Goal: Complete application form: Complete application form

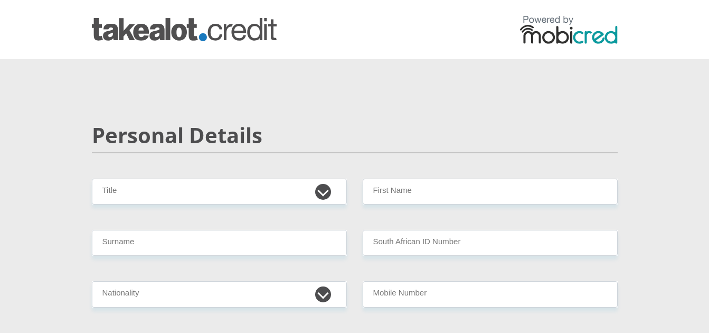
select select "Ms"
click at [92, 178] on select "Mr Ms Mrs Dr [PERSON_NAME]" at bounding box center [219, 191] width 255 height 26
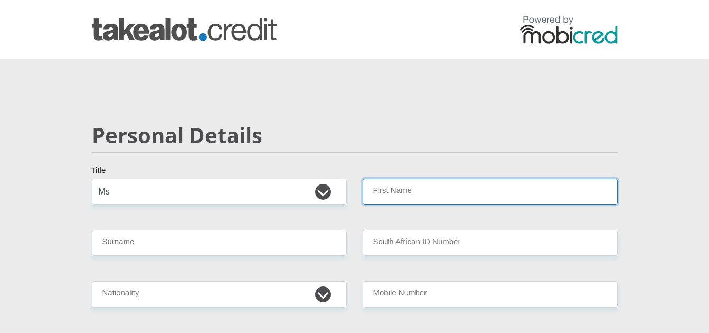
click at [394, 196] on input "First Name" at bounding box center [490, 191] width 255 height 26
type input "Vincentludolf"
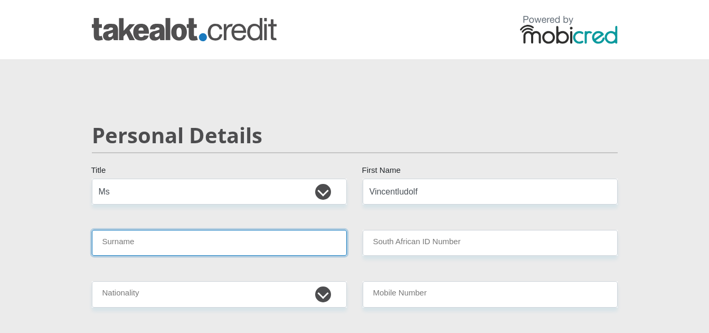
type input "[PERSON_NAME]"
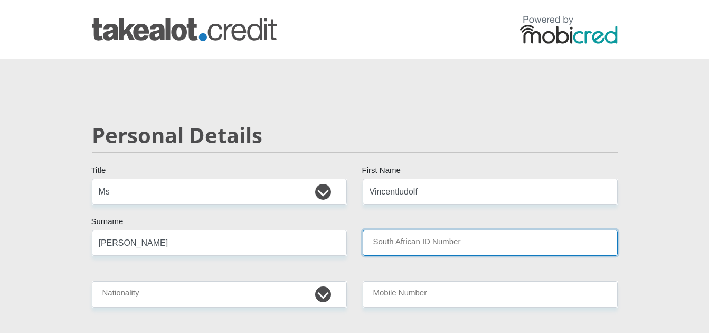
type input "9211035055080"
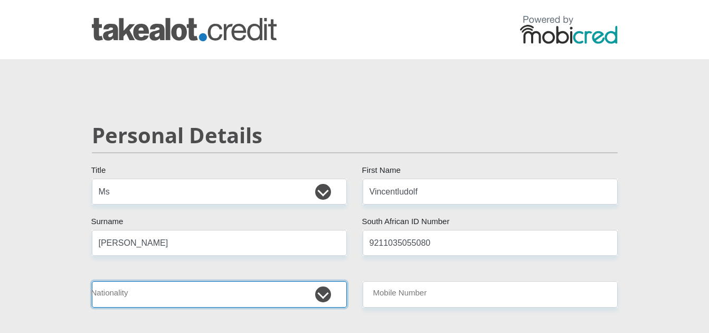
select select "ZAF"
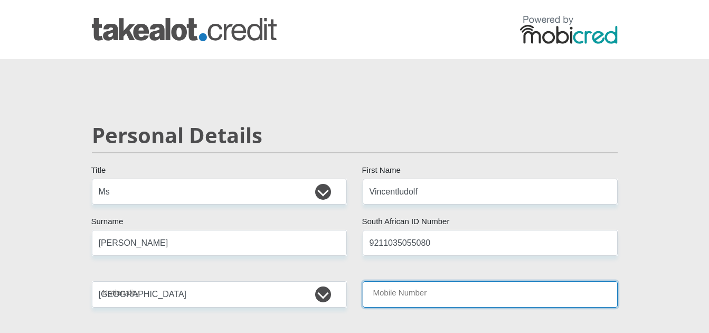
type input "0813350706"
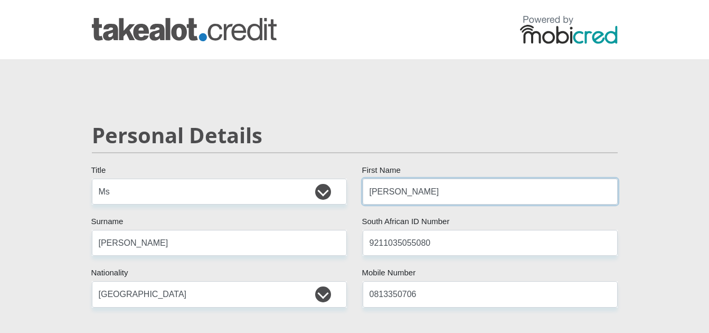
scroll to position [106, 0]
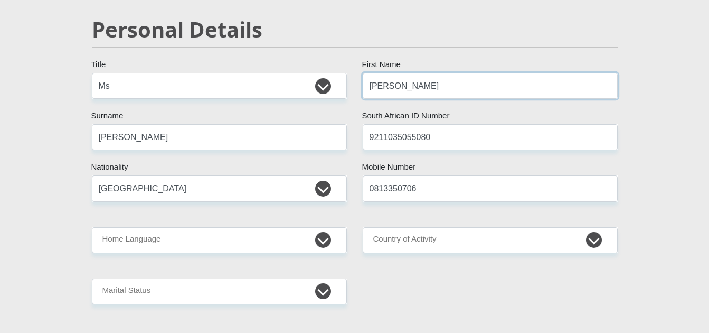
type input "[PERSON_NAME]"
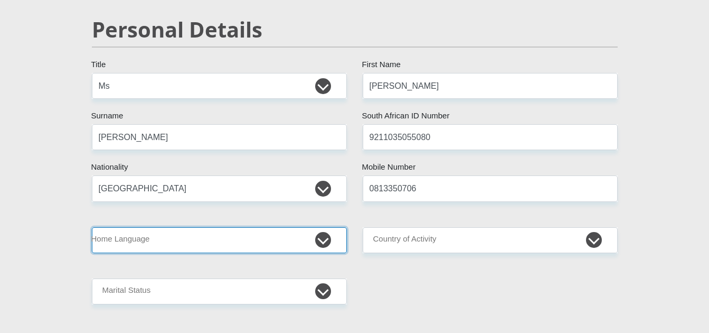
click at [272, 243] on select "Afrikaans English Sepedi South Ndebele Southern Sotho Swati Tsonga Tswana Venda…" at bounding box center [219, 240] width 255 height 26
select select "eng"
click at [92, 227] on select "Afrikaans English Sepedi South Ndebele Southern Sotho Swati Tsonga Tswana Venda…" at bounding box center [219, 240] width 255 height 26
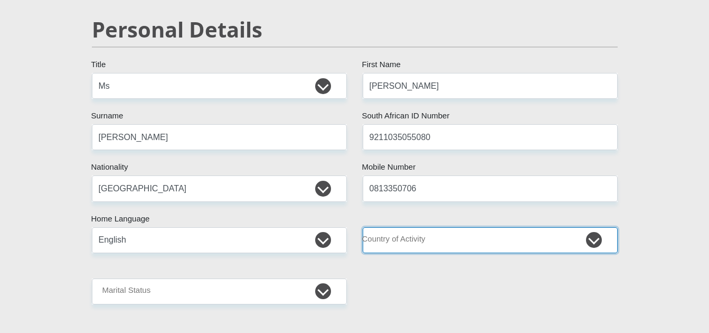
click at [418, 240] on select "[GEOGRAPHIC_DATA] [GEOGRAPHIC_DATA] [GEOGRAPHIC_DATA] [GEOGRAPHIC_DATA] [GEOGRA…" at bounding box center [490, 240] width 255 height 26
select select "ZAF"
click at [363, 227] on select "[GEOGRAPHIC_DATA] [GEOGRAPHIC_DATA] [GEOGRAPHIC_DATA] [GEOGRAPHIC_DATA] [GEOGRA…" at bounding box center [490, 240] width 255 height 26
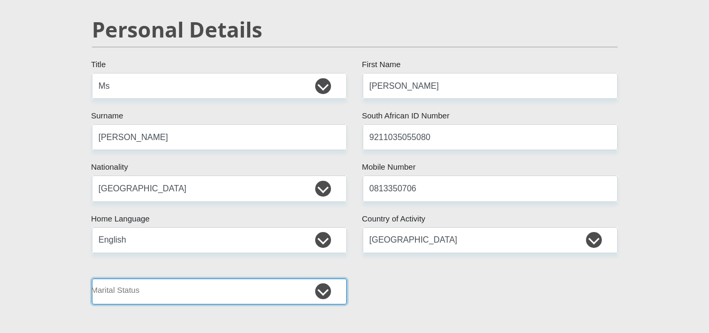
click at [238, 302] on select "Married ANC Single Divorced Widowed Married COP or Customary Law" at bounding box center [219, 291] width 255 height 26
select select "2"
click at [92, 278] on select "Married ANC Single Divorced Widowed Married COP or Customary Law" at bounding box center [219, 291] width 255 height 26
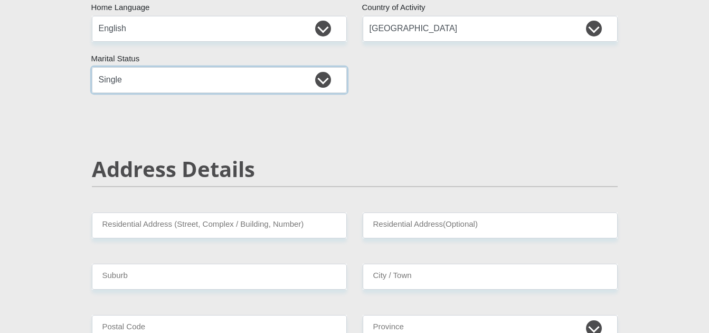
scroll to position [370, 0]
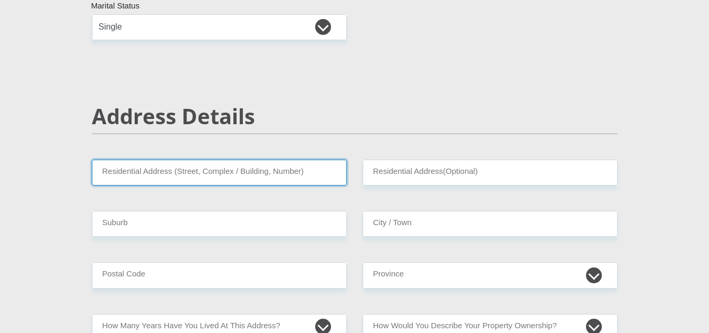
click at [249, 166] on input "Residential Address (Street, Complex / Building, Number)" at bounding box center [219, 172] width 255 height 26
type input "[STREET_ADDRESS][PERSON_NAME]"
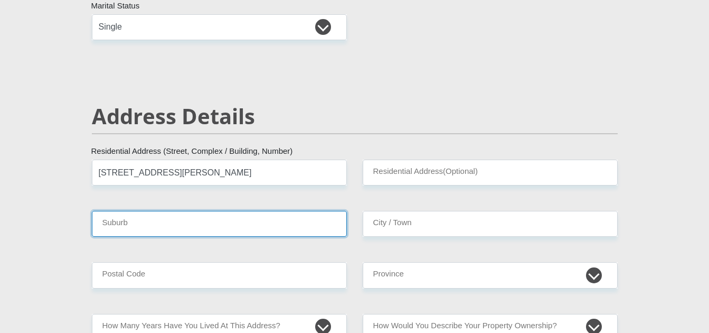
type input "Springs"
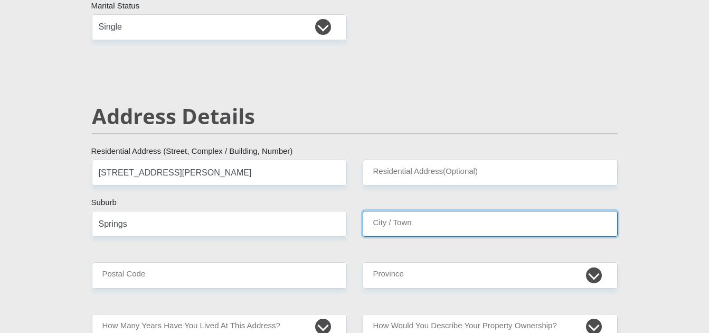
type input "Springs"
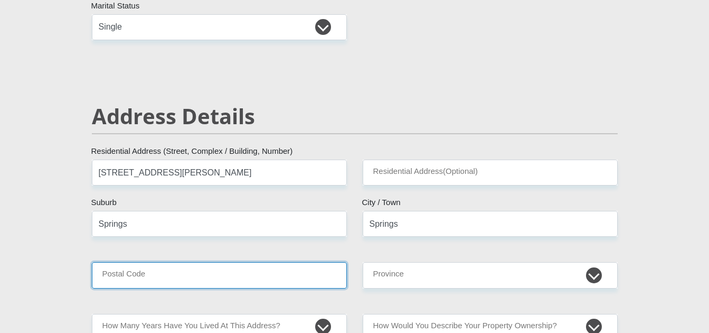
type input "1559"
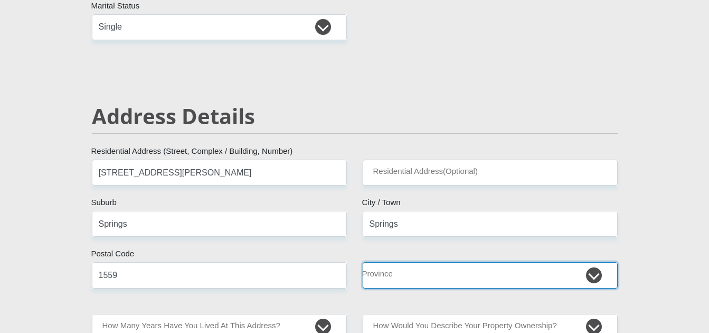
select select "Gauteng"
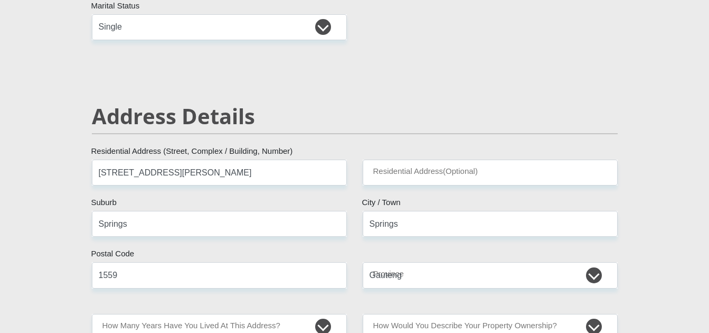
type input "[EMAIL_ADDRESS][DOMAIN_NAME]"
type input "Vincentwilken@12"
type input "350"
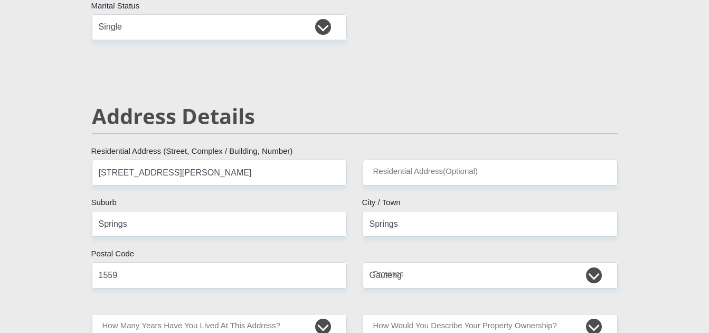
type input "350"
type input "3900"
type input "1500"
type input "500"
type input "0"
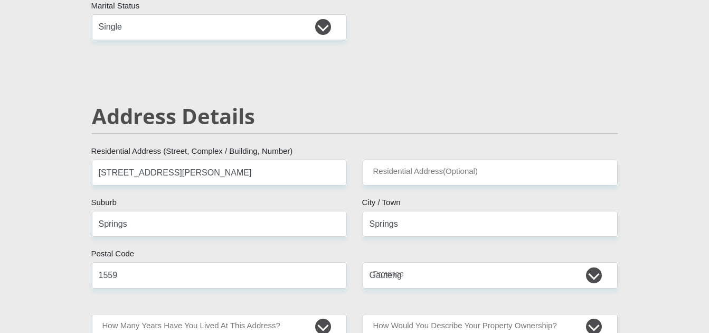
type input "0"
type input "10"
type input "300"
type input "mtn"
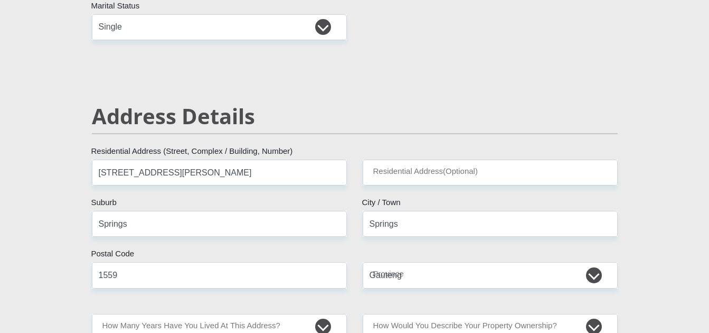
type input "0118113557"
type input "[MEDICAL_DATA]"
type input "[PERSON_NAME]"
type input "1"
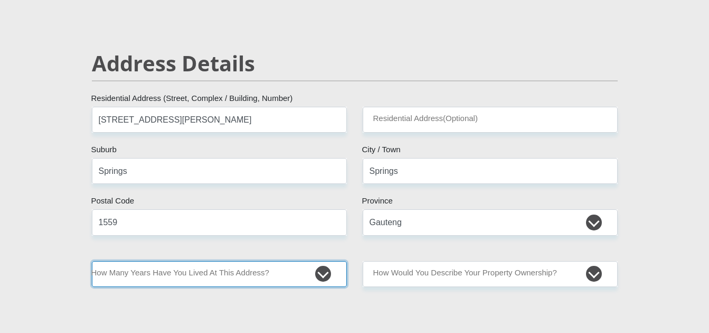
click at [325, 269] on select "less than 1 year 1-3 years 3-5 years 5+ years" at bounding box center [219, 274] width 255 height 26
select select "5"
click at [92, 261] on select "less than 1 year 1-3 years 3-5 years 5+ years" at bounding box center [219, 274] width 255 height 26
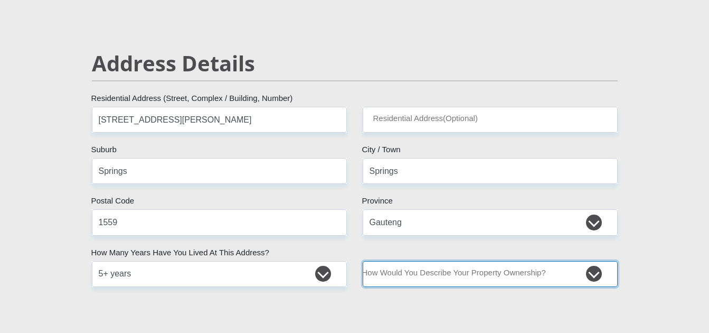
click at [445, 275] on select "Owned Rented Family Owned Company Dwelling" at bounding box center [490, 274] width 255 height 26
select select "parents"
click at [363, 261] on select "Owned Rented Family Owned Company Dwelling" at bounding box center [490, 274] width 255 height 26
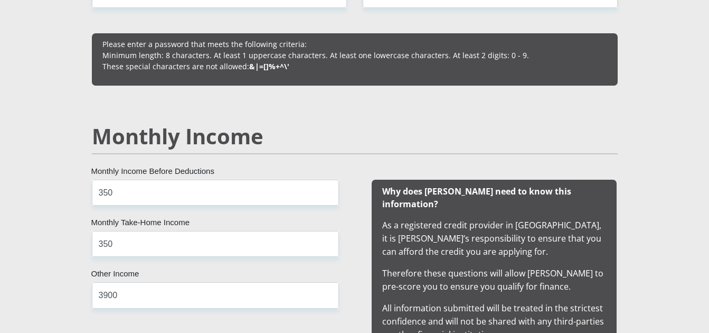
scroll to position [1056, 0]
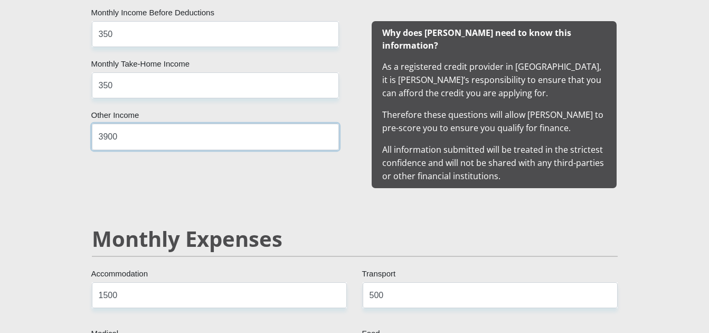
click at [165, 142] on input "3900" at bounding box center [215, 137] width 247 height 26
type input "3"
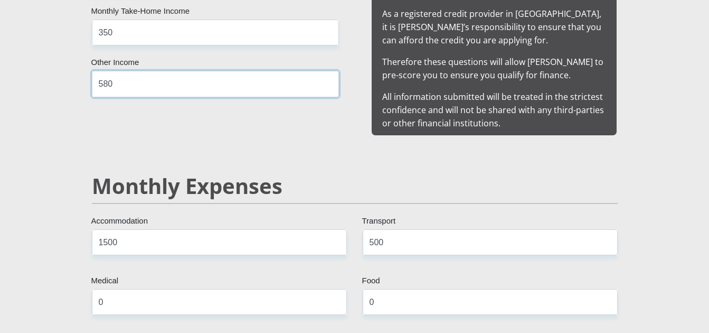
type input "580"
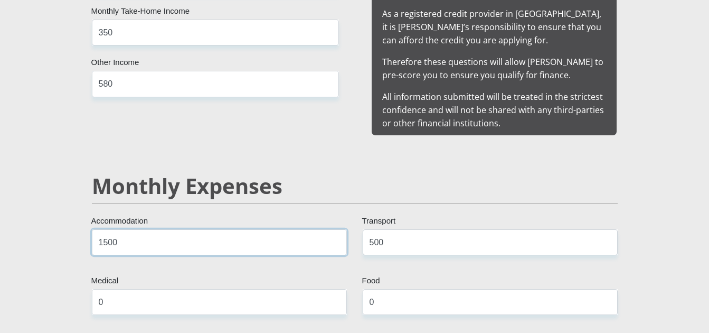
click at [168, 231] on input "1500" at bounding box center [219, 242] width 255 height 26
type input "1"
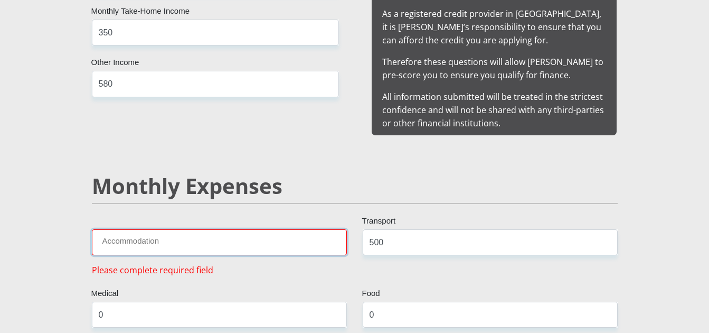
type input "."
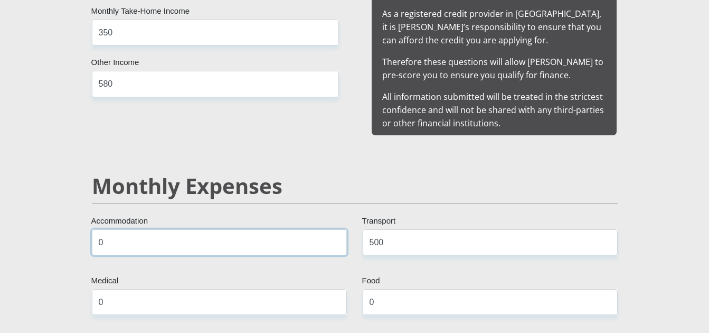
type input "0"
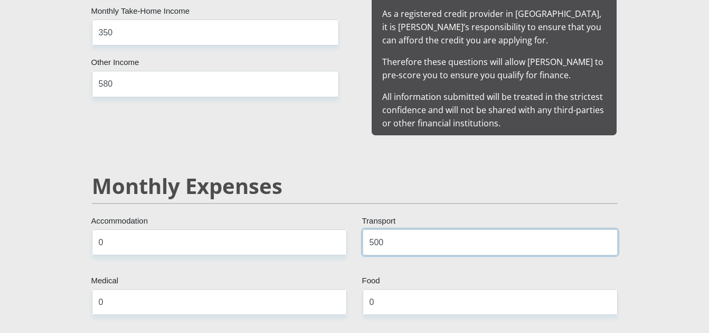
click at [447, 229] on input "500" at bounding box center [490, 242] width 255 height 26
type input "5"
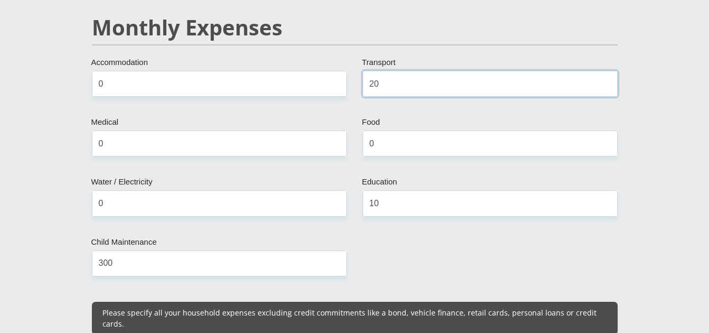
scroll to position [1320, 0]
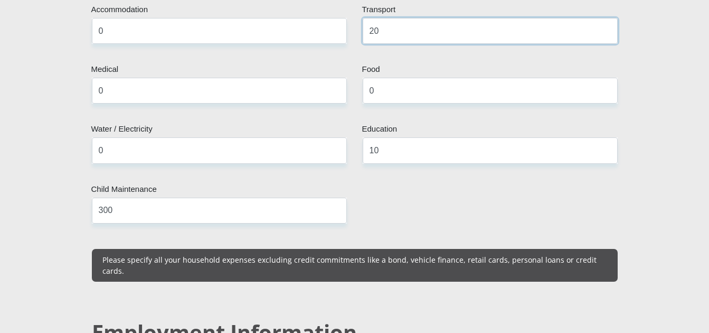
type input "20"
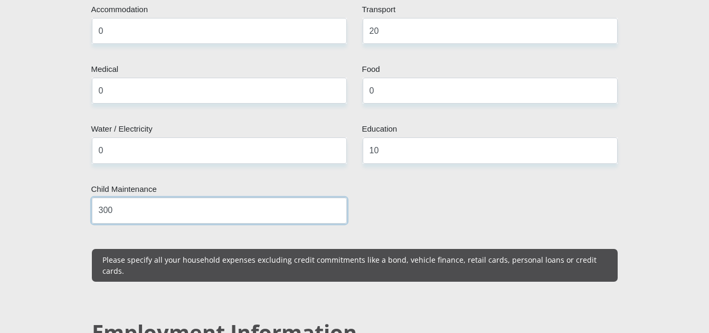
click at [173, 200] on input "300" at bounding box center [219, 210] width 255 height 26
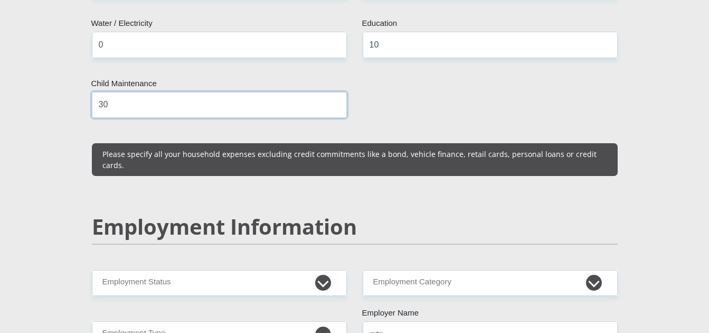
type input "30"
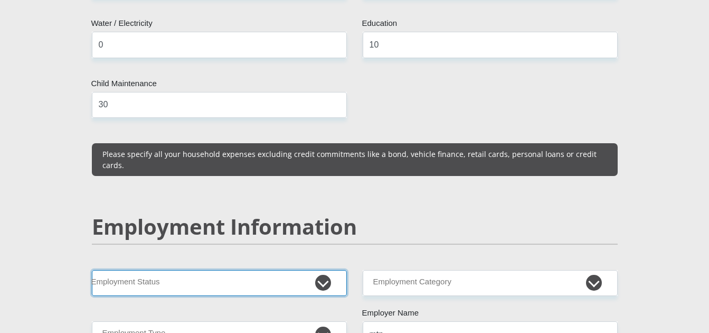
click at [326, 273] on select "Permanent/Full-time Part-time/Casual [DEMOGRAPHIC_DATA] Worker Self-Employed Ho…" at bounding box center [219, 283] width 255 height 26
select select "5"
click at [92, 270] on select "Permanent/Full-time Part-time/Casual [DEMOGRAPHIC_DATA] Worker Self-Employed Ho…" at bounding box center [219, 283] width 255 height 26
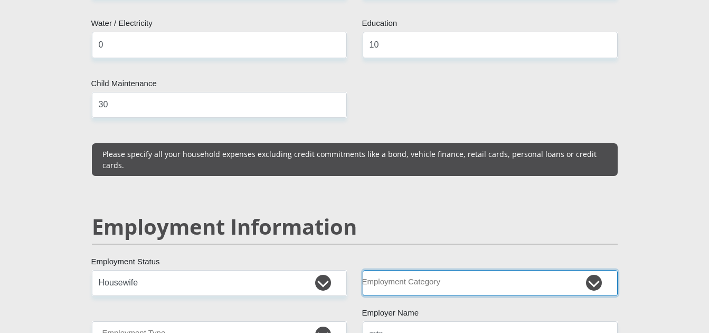
click at [461, 270] on select "AGRICULTURE ALCOHOL & TOBACCO CONSTRUCTION MATERIALS METALLURGY EQUIPMENT FOR R…" at bounding box center [490, 283] width 255 height 26
select select "71"
click at [363, 270] on select "AGRICULTURE ALCOHOL & TOBACCO CONSTRUCTION MATERIALS METALLURGY EQUIPMENT FOR R…" at bounding box center [490, 283] width 255 height 26
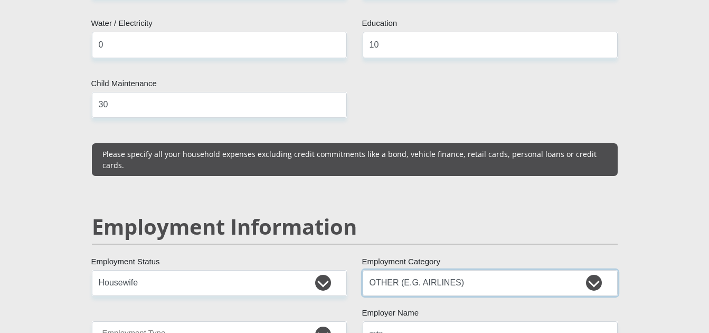
scroll to position [1531, 0]
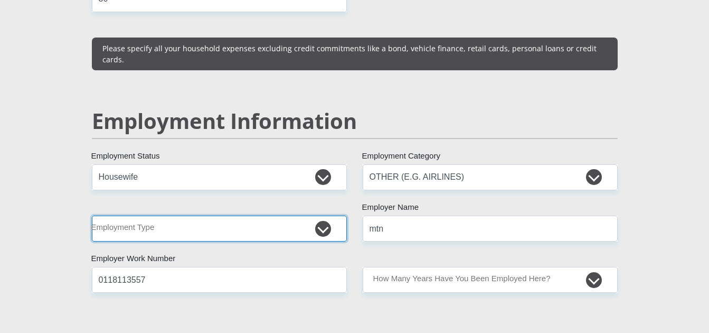
click at [265, 222] on select "College/Lecturer Craft Seller Creative Driver Executive Farmer Forces - Non Com…" at bounding box center [219, 228] width 255 height 26
select select "Housewife"
click at [92, 215] on select "College/Lecturer Craft Seller Creative Driver Executive Farmer Forces - Non Com…" at bounding box center [219, 228] width 255 height 26
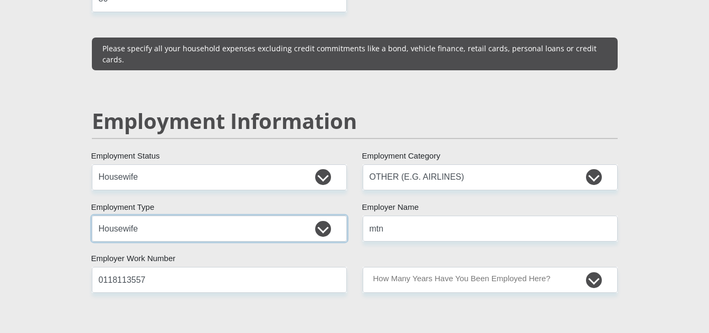
scroll to position [1584, 0]
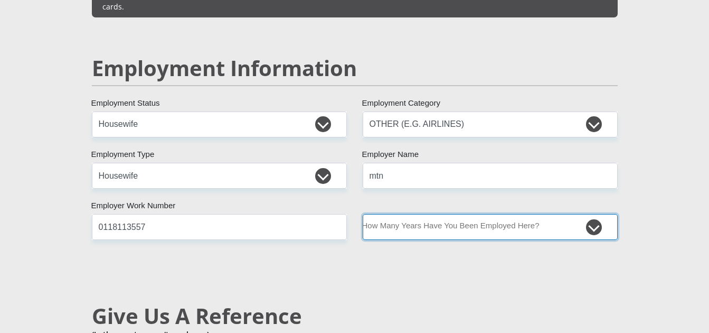
click at [434, 219] on select "less than 1 year 1-3 years 3-5 years 5+ years" at bounding box center [490, 227] width 255 height 26
select select "60"
click at [363, 214] on select "less than 1 year 1-3 years 3-5 years 5+ years" at bounding box center [490, 227] width 255 height 26
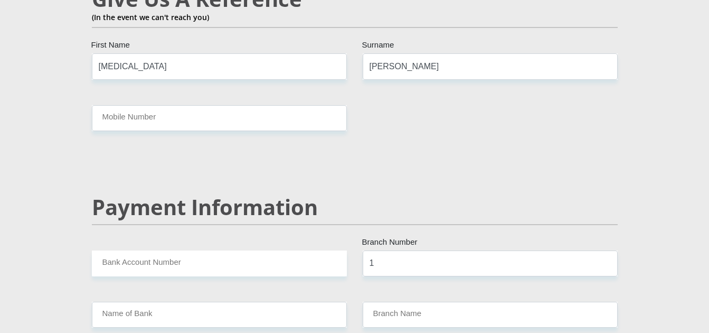
scroll to position [2007, 0]
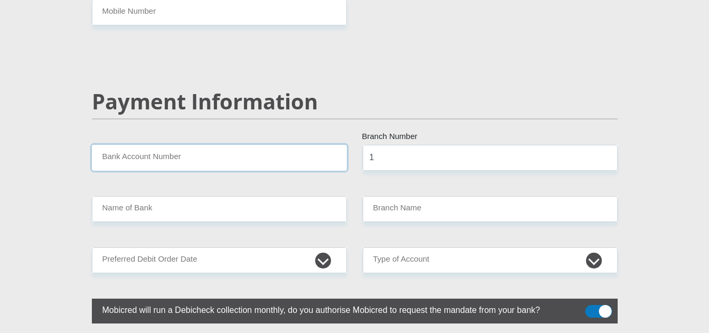
click at [268, 149] on input "Bank Account Number" at bounding box center [219, 158] width 255 height 26
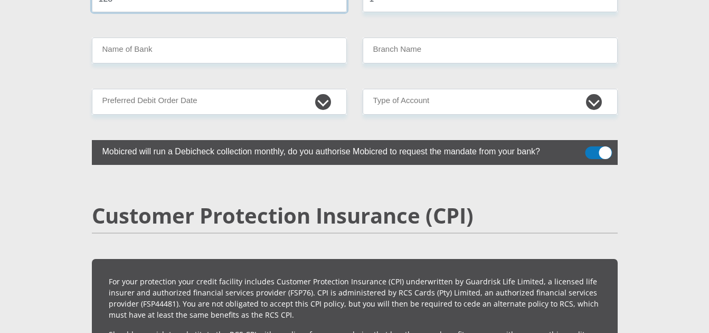
scroll to position [2059, 0]
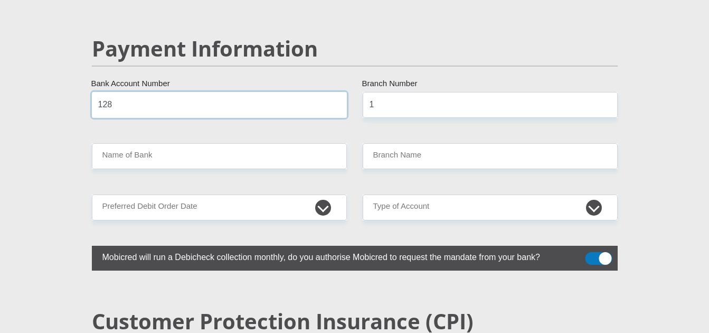
drag, startPoint x: 251, startPoint y: 82, endPoint x: 83, endPoint y: 95, distance: 168.4
click at [84, 95] on div "128 Bank Account Number" at bounding box center [219, 105] width 271 height 26
paste input "3721945"
type input "1283721945"
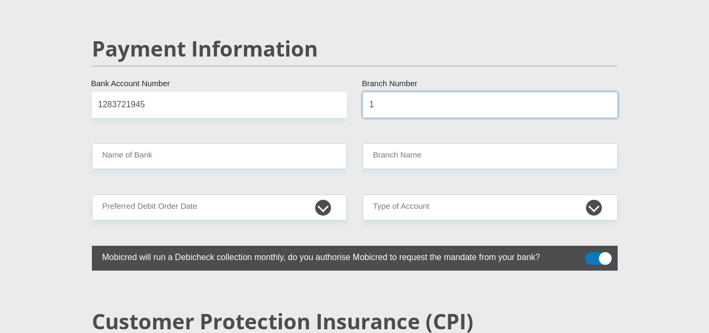
drag, startPoint x: 392, startPoint y: 90, endPoint x: 327, endPoint y: 98, distance: 64.9
paste input "98765"
type input "198765"
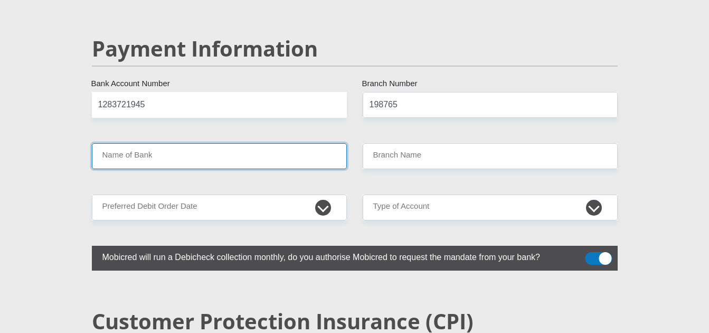
click at [259, 150] on input "Name of Bank" at bounding box center [219, 156] width 255 height 26
type input "NEDBANK"
type input "NEDBANK [GEOGRAPHIC_DATA]"
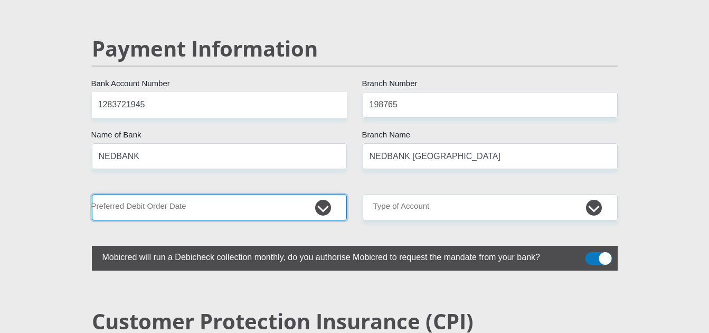
click at [313, 194] on select "1st 2nd 3rd 4th 5th 7th 18th 19th 20th 21st 22nd 23rd 24th 25th 26th 27th 28th …" at bounding box center [219, 207] width 255 height 26
click at [324, 194] on select "1st 2nd 3rd 4th 5th 7th 18th 19th 20th 21st 22nd 23rd 24th 25th 26th 27th 28th …" at bounding box center [219, 207] width 255 height 26
select select "28"
click at [92, 194] on select "1st 2nd 3rd 4th 5th 7th 18th 19th 20th 21st 22nd 23rd 24th 25th 26th 27th 28th …" at bounding box center [219, 207] width 255 height 26
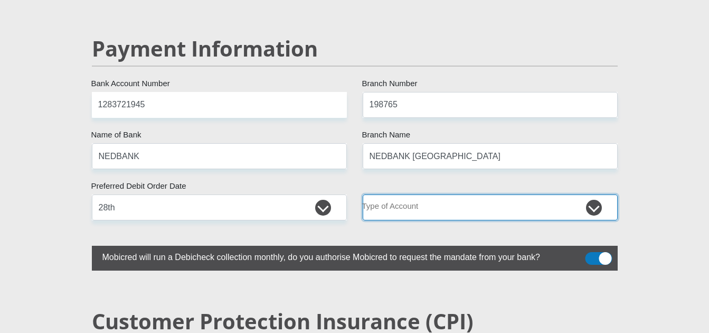
click at [427, 194] on select "Cheque Savings" at bounding box center [490, 207] width 255 height 26
select select "CUR"
click at [363, 194] on select "Cheque Savings" at bounding box center [490, 207] width 255 height 26
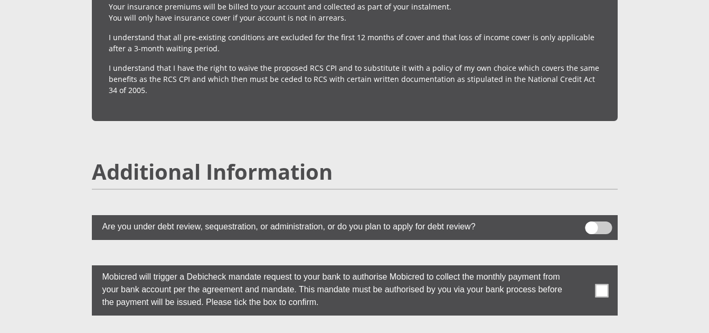
scroll to position [2799, 0]
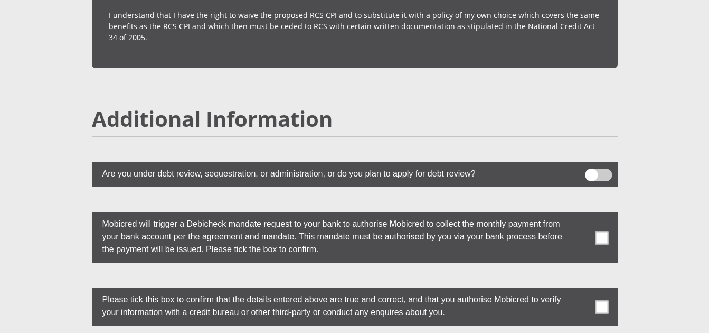
click at [605, 231] on span at bounding box center [601, 237] width 13 height 13
click at [581, 215] on input "checkbox" at bounding box center [581, 215] width 0 height 0
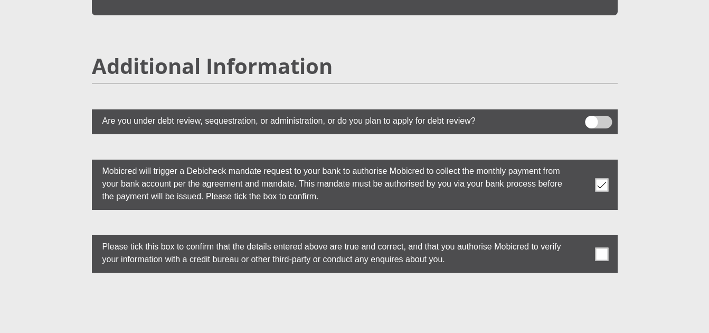
click at [595, 247] on span at bounding box center [601, 253] width 13 height 13
click at [581, 238] on input "checkbox" at bounding box center [581, 238] width 0 height 0
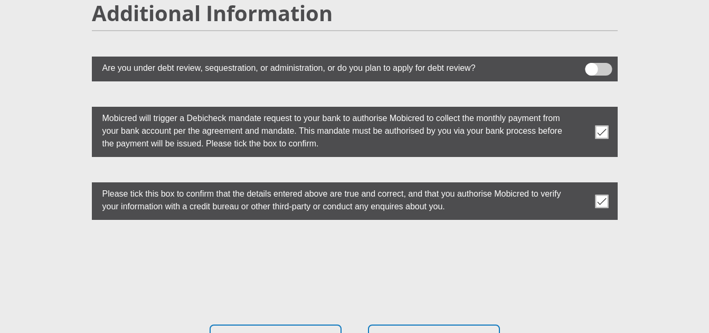
scroll to position [2957, 0]
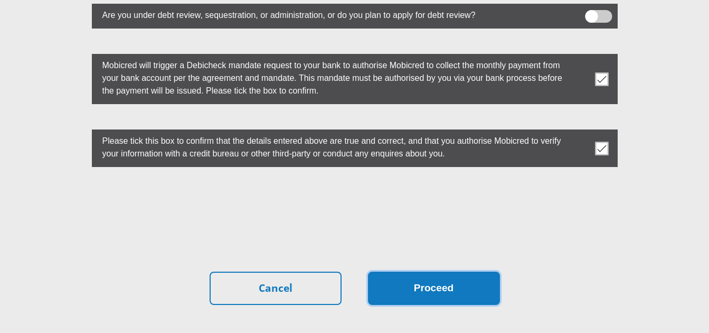
click at [440, 271] on button "Proceed" at bounding box center [434, 287] width 132 height 33
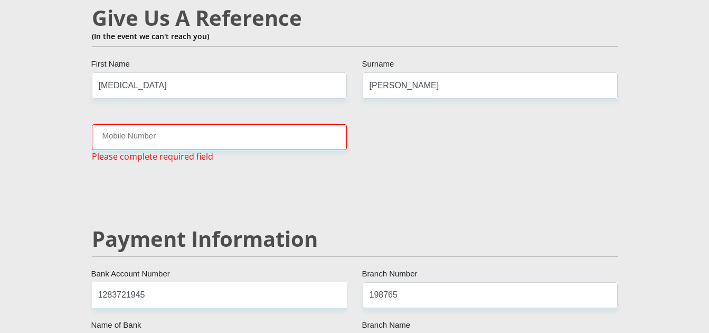
scroll to position [1860, 0]
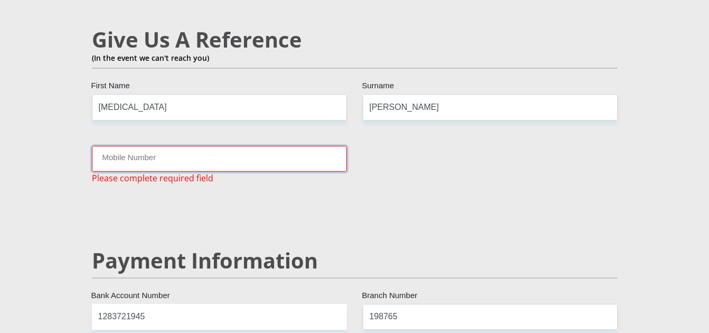
click at [188, 148] on input "Mobile Number" at bounding box center [219, 159] width 255 height 26
type input "0813350706"
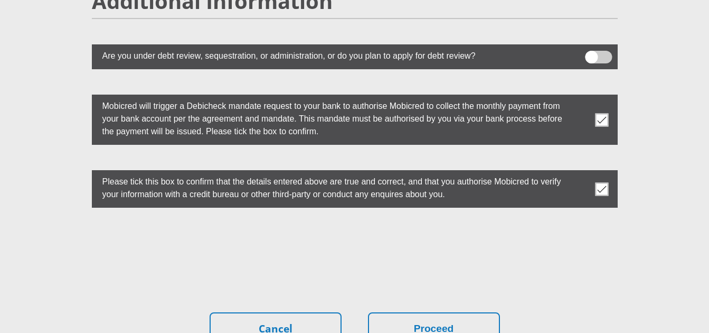
scroll to position [3040, 0]
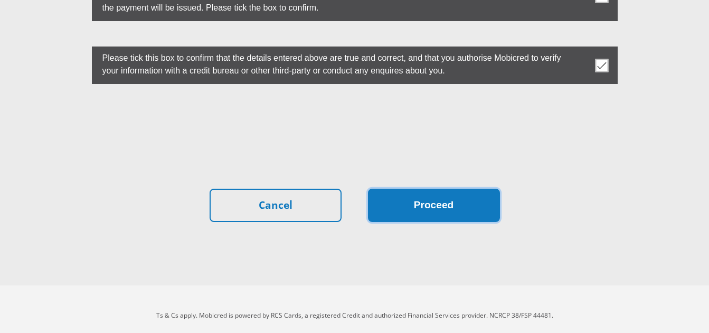
click at [434, 189] on button "Proceed" at bounding box center [434, 205] width 132 height 33
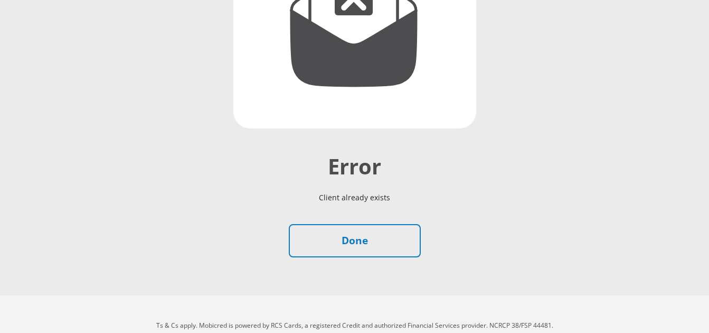
scroll to position [211, 0]
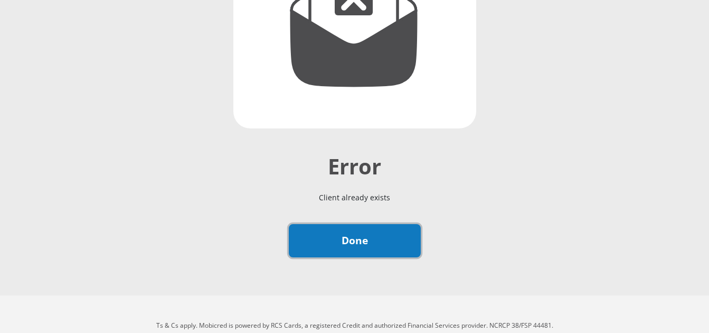
click at [372, 250] on link "Done" at bounding box center [355, 240] width 132 height 33
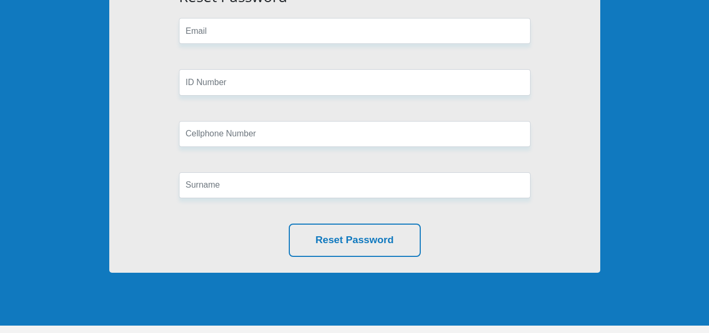
scroll to position [211, 0]
